Goal: Transaction & Acquisition: Purchase product/service

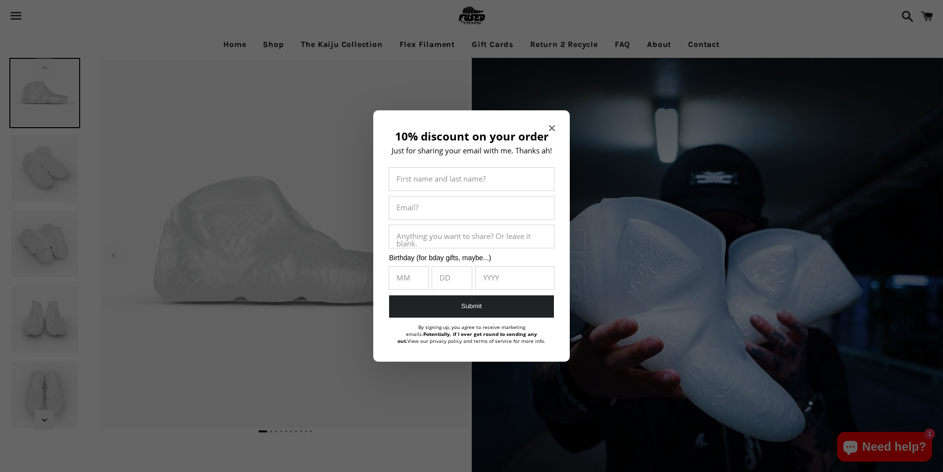
select select "**********"
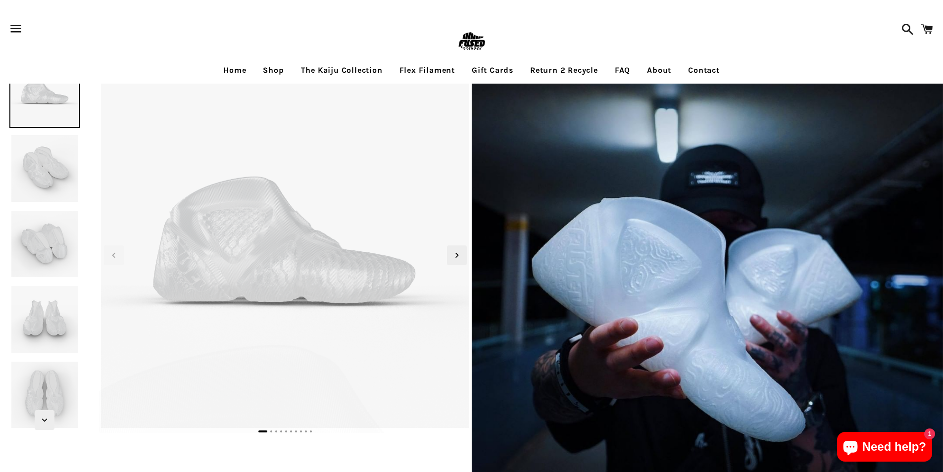
click at [238, 72] on link "Home" at bounding box center [235, 70] width 38 height 25
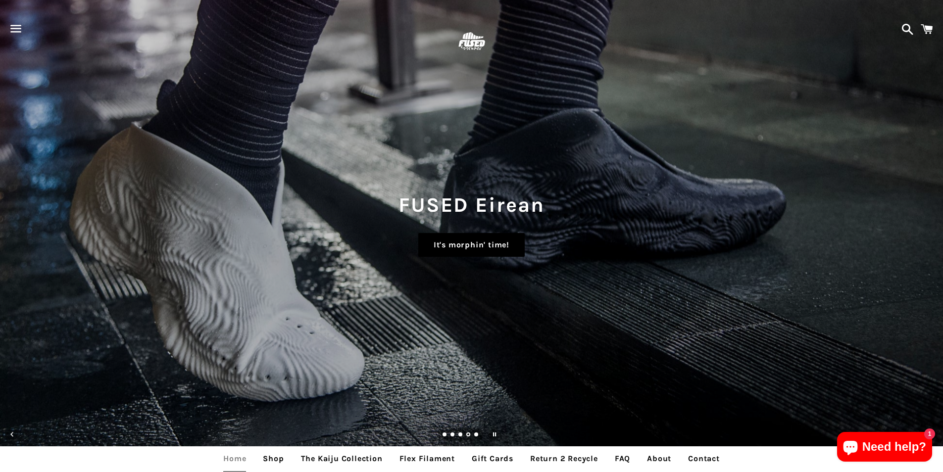
click at [495, 246] on link "It's morphin' time!" at bounding box center [471, 245] width 106 height 24
